Goal: Task Accomplishment & Management: Complete application form

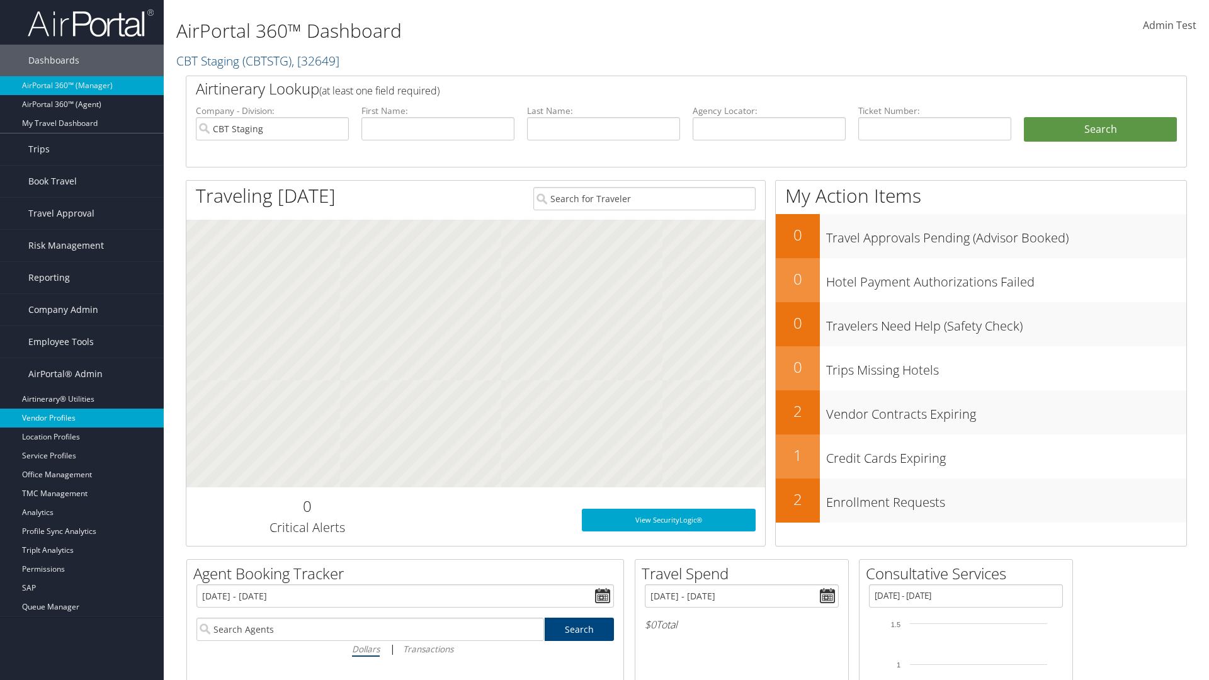
click at [82, 418] on link "Vendor Profiles" at bounding box center [82, 418] width 164 height 19
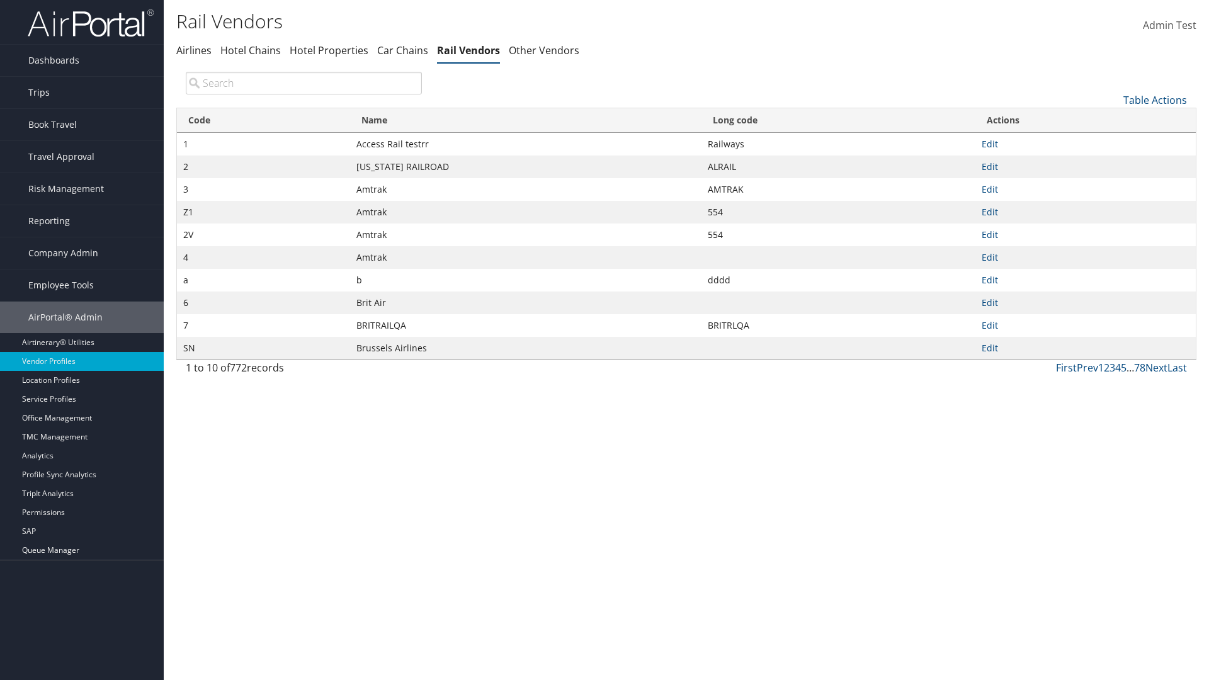
click at [1154, 99] on link "Table Actions" at bounding box center [1155, 100] width 64 height 14
click at [1112, 119] on link "New Record" at bounding box center [1113, 119] width 166 height 21
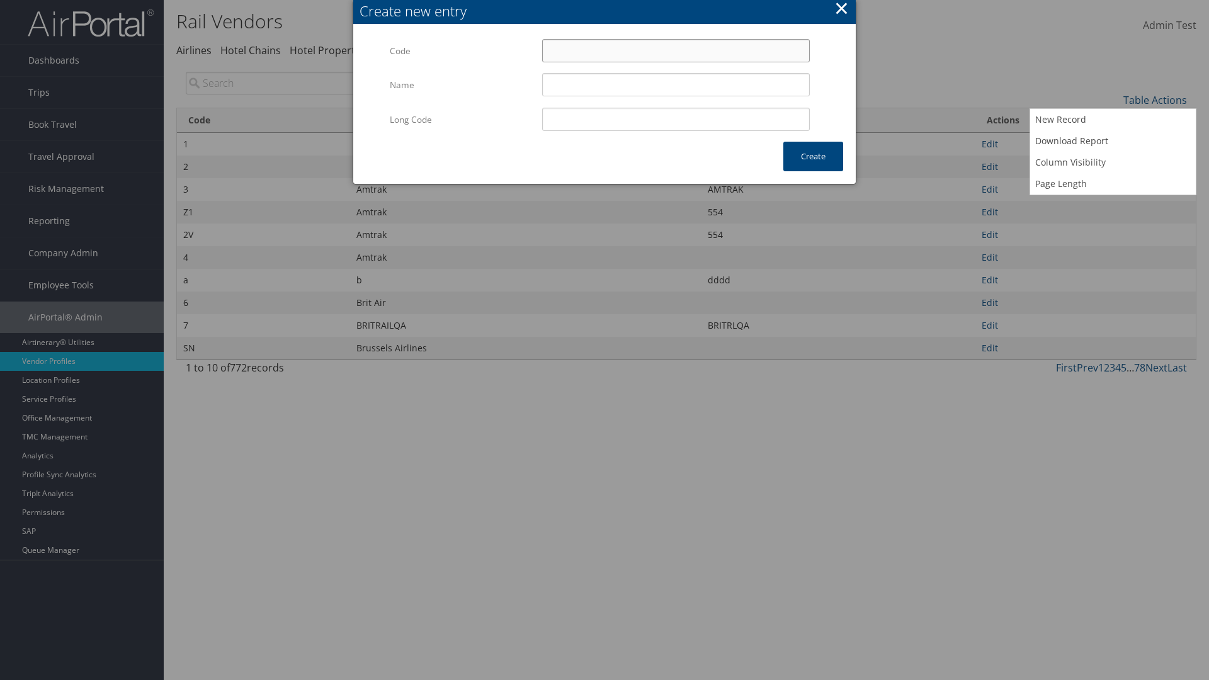
click at [675, 50] on input "Code" at bounding box center [676, 50] width 268 height 23
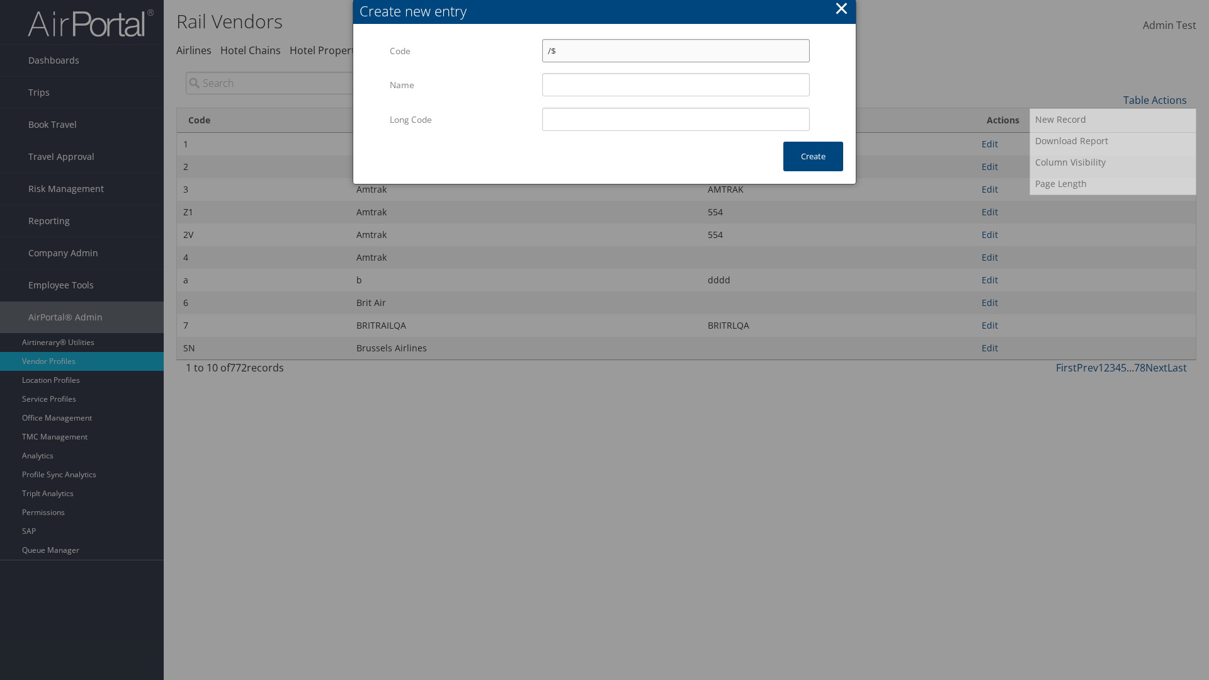
type input "/$"
type input "Uniways"
click at [675, 84] on input "Uniways" at bounding box center [676, 84] width 268 height 23
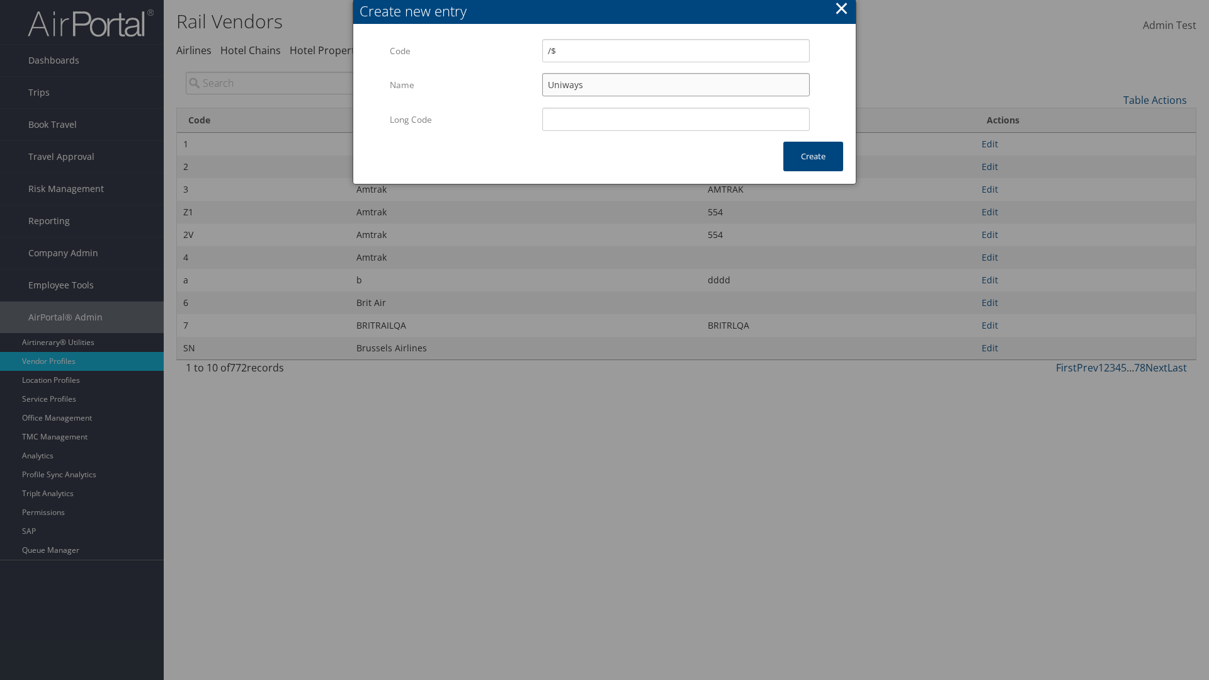
type input "/$"
type input "Uniways"
click at [813, 156] on button "Create" at bounding box center [813, 157] width 60 height 30
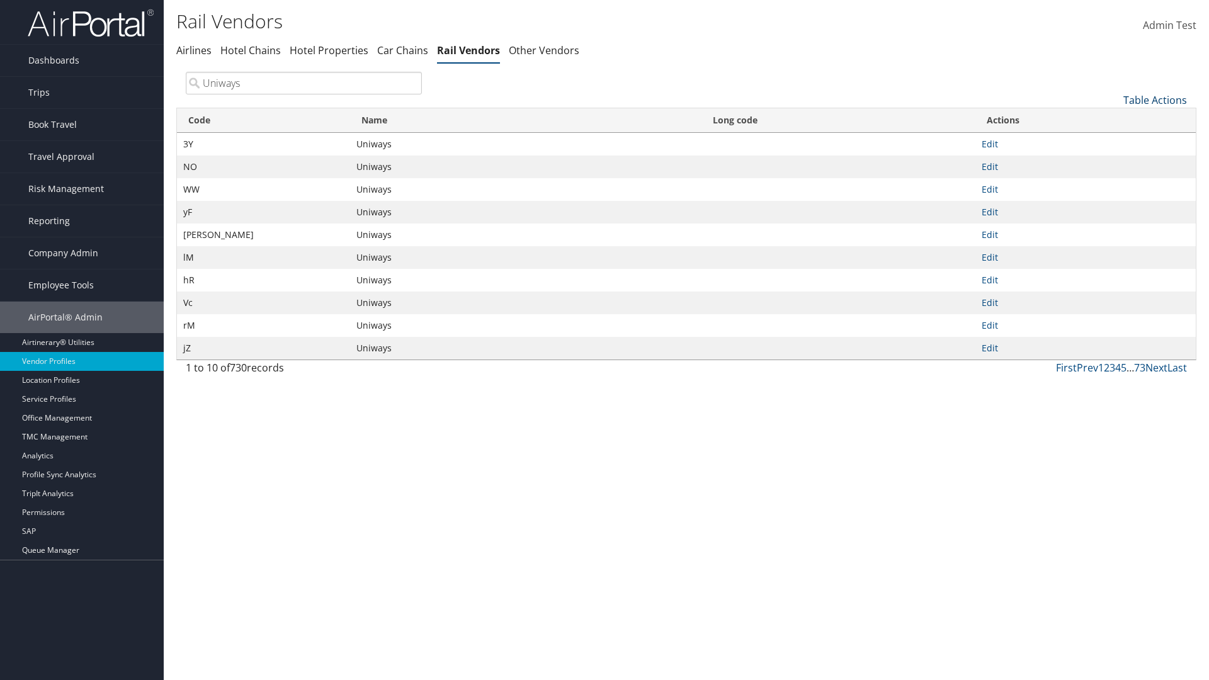
type input "Uniways"
click at [1154, 99] on link "Table Actions" at bounding box center [1155, 100] width 64 height 14
click at [1112, 162] on link "Column Visibility" at bounding box center [1113, 162] width 166 height 21
click at [1112, 120] on link "Code" at bounding box center [1113, 120] width 166 height 21
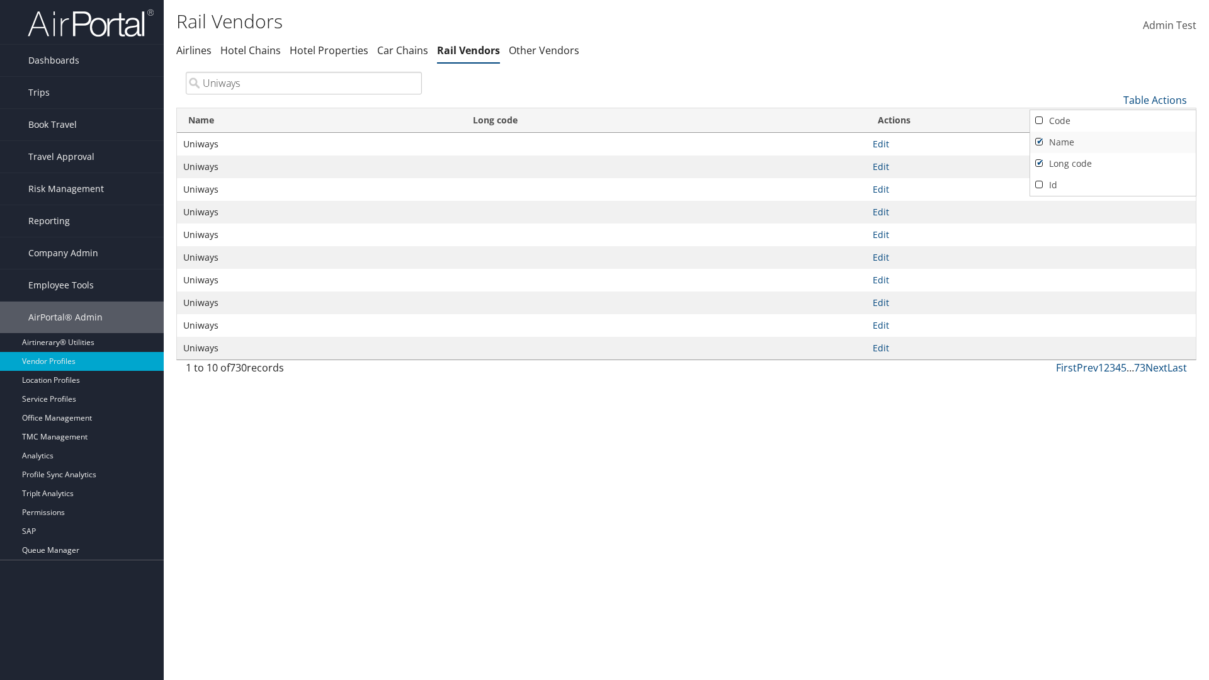
click at [1112, 142] on link "Name" at bounding box center [1113, 142] width 166 height 21
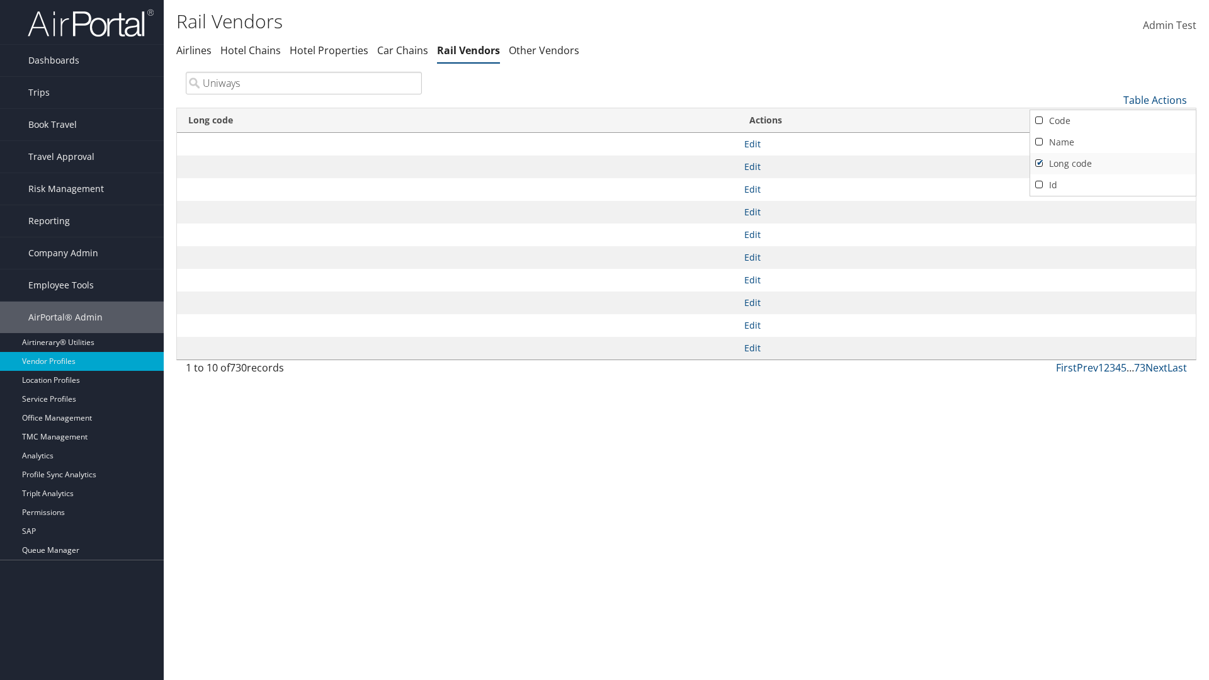
click at [1112, 163] on link "Long code" at bounding box center [1113, 163] width 166 height 21
click at [604, 340] on div at bounding box center [604, 340] width 1209 height 680
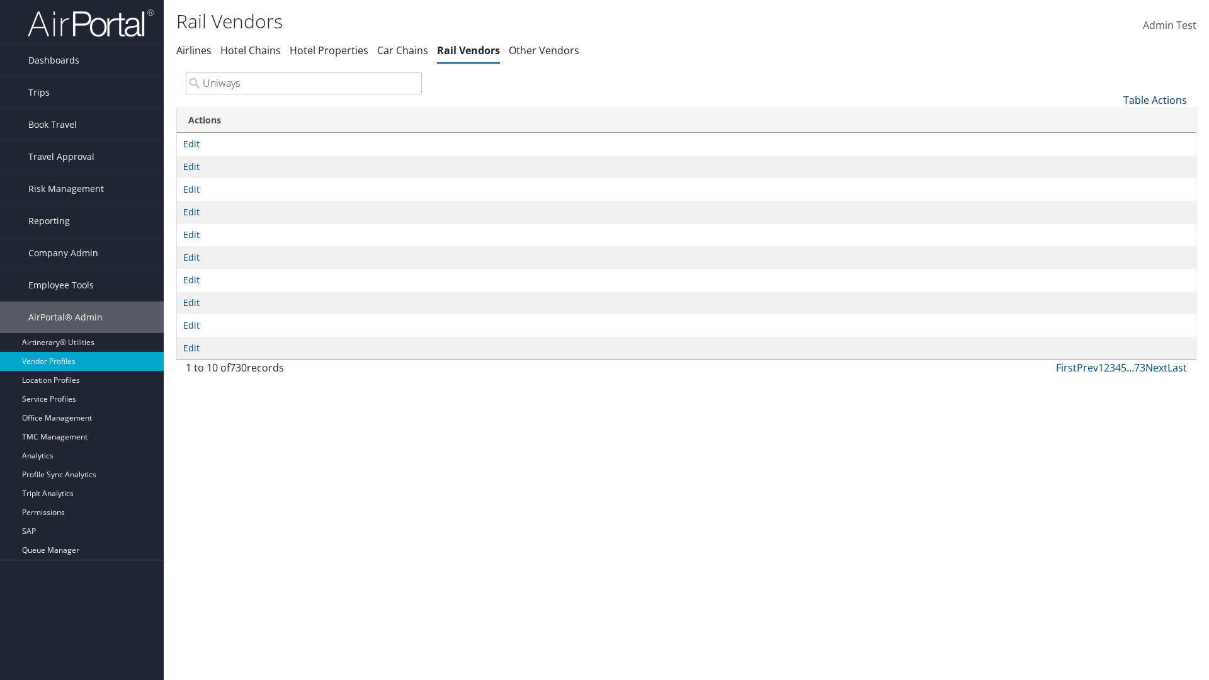
click at [1154, 99] on link "Table Actions" at bounding box center [1155, 100] width 64 height 14
click at [1112, 120] on link "Code" at bounding box center [1113, 120] width 166 height 21
click at [1112, 142] on link "Name" at bounding box center [1113, 142] width 166 height 21
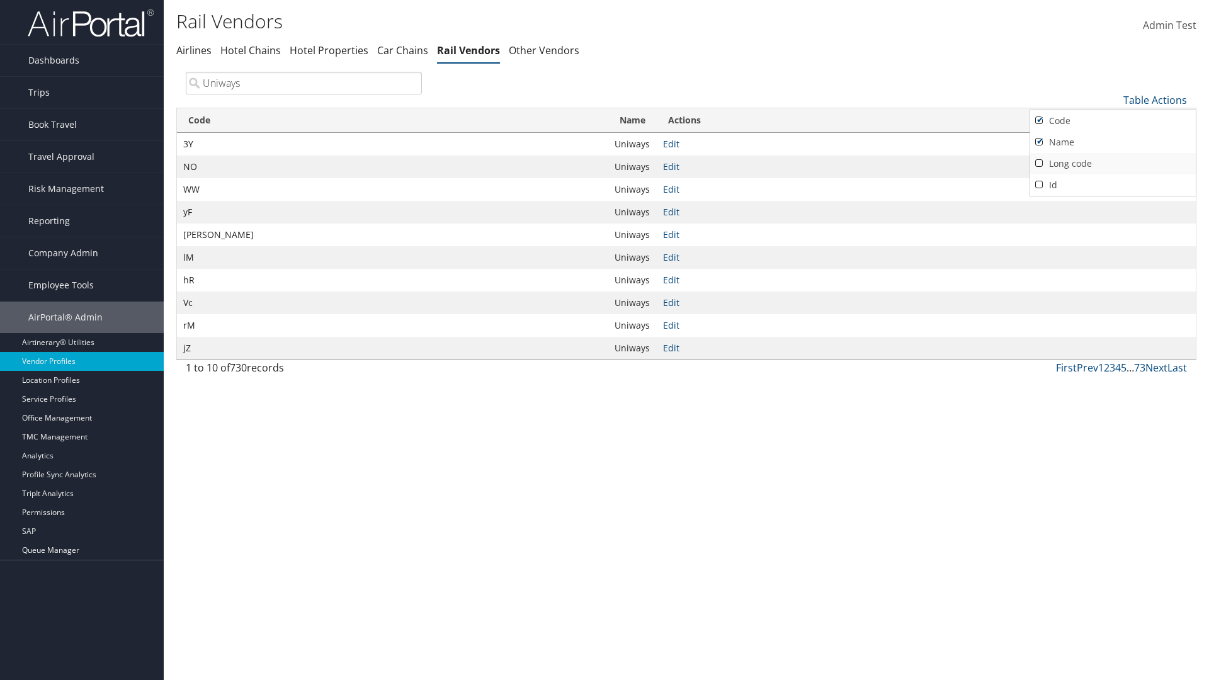
click at [1112, 163] on link "Long code" at bounding box center [1113, 163] width 166 height 21
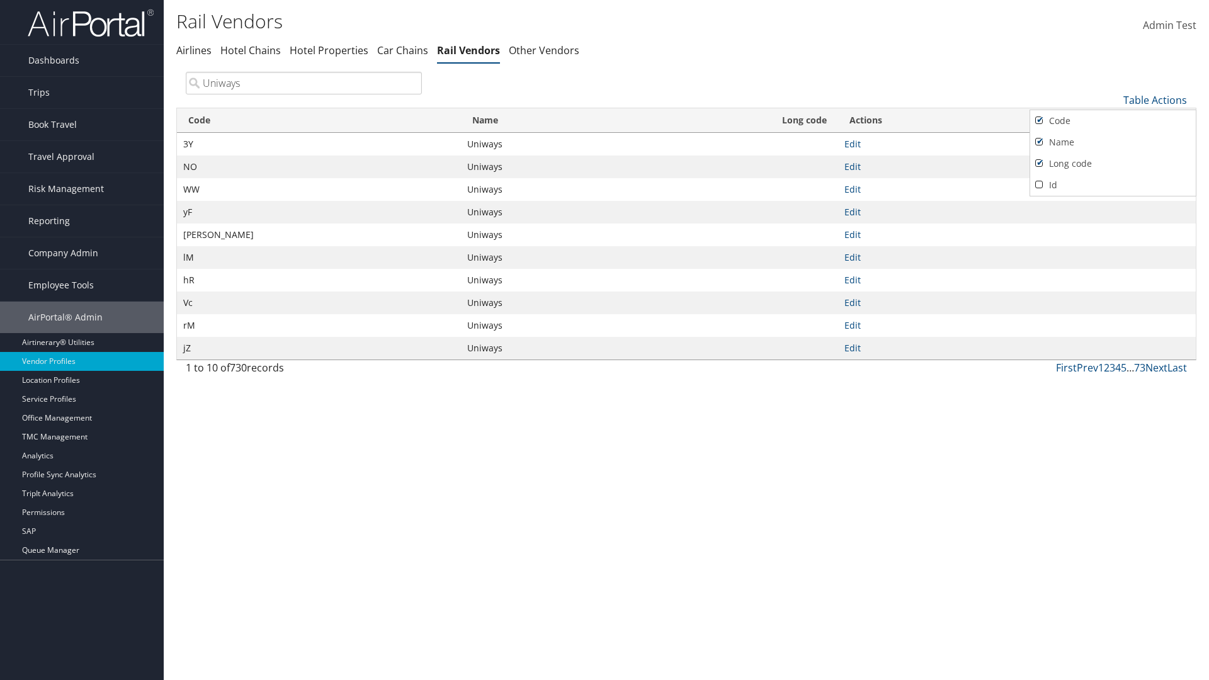
click at [604, 340] on div at bounding box center [604, 340] width 1209 height 680
